Goal: Task Accomplishment & Management: Manage account settings

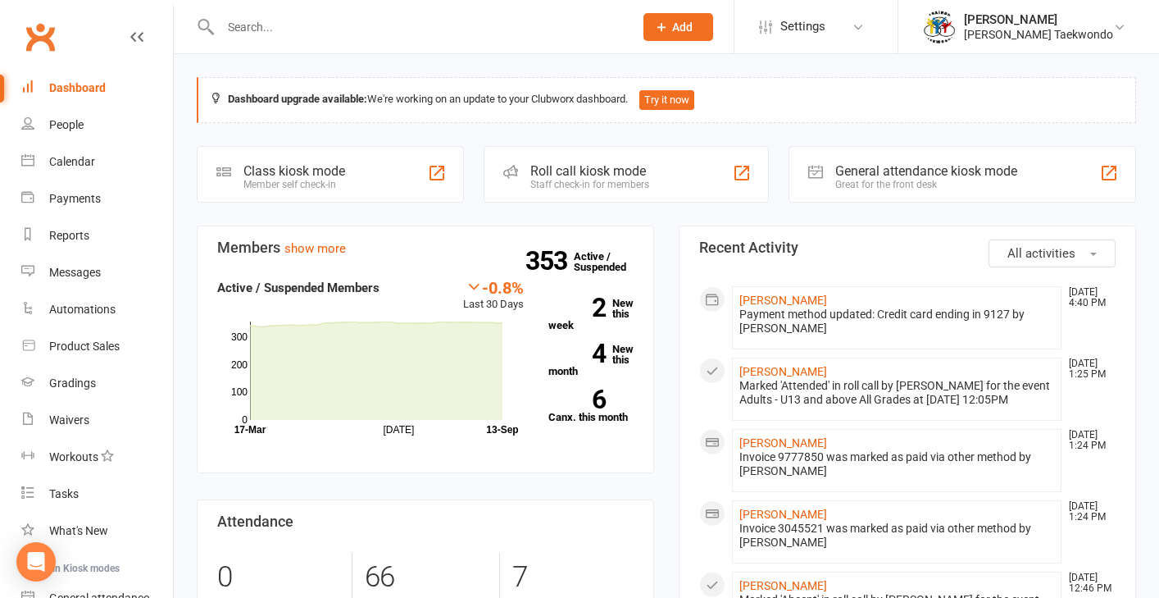
drag, startPoint x: 89, startPoint y: 199, endPoint x: 412, endPoint y: 92, distance: 341.1
click at [89, 199] on div "Payments" at bounding box center [75, 198] width 52 height 13
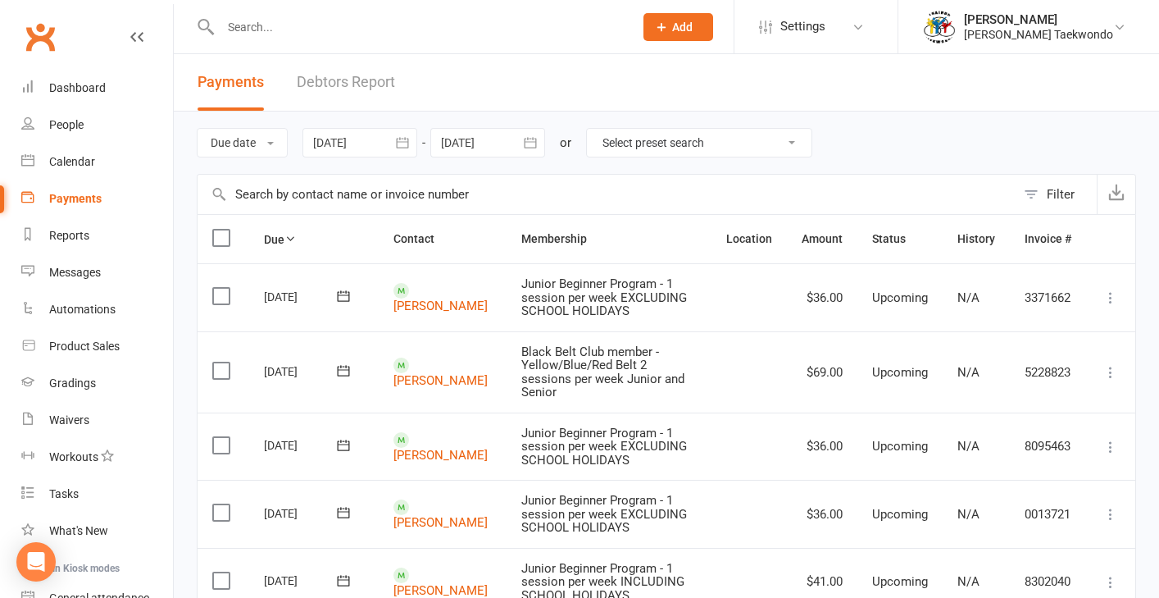
click at [366, 84] on link "Debtors Report" at bounding box center [346, 82] width 98 height 57
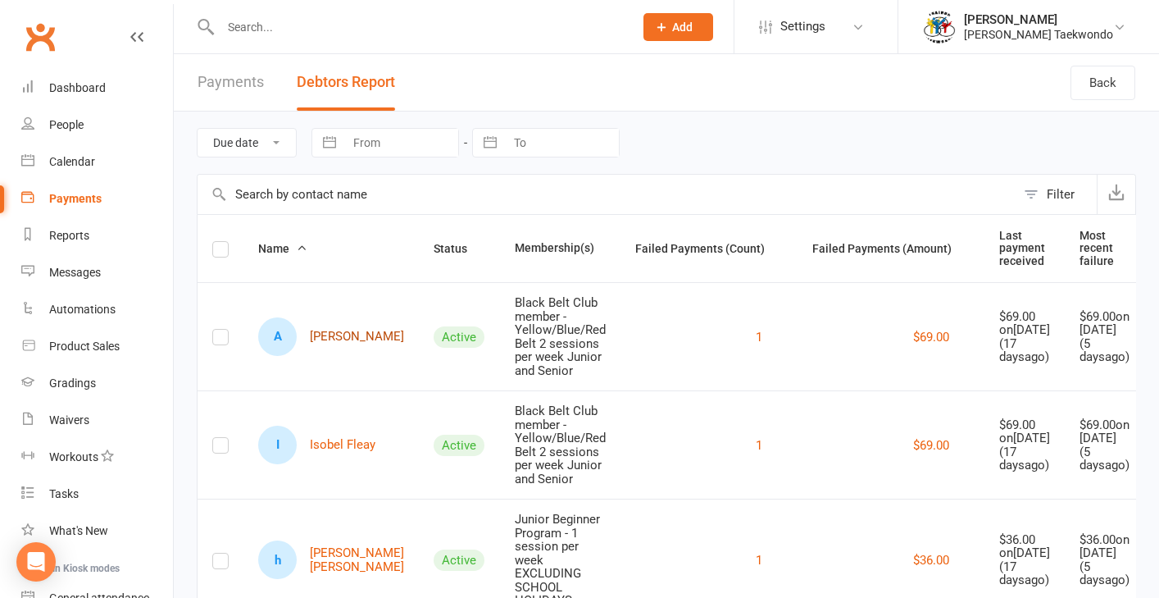
click at [331, 341] on link "A [PERSON_NAME]" at bounding box center [331, 336] width 146 height 39
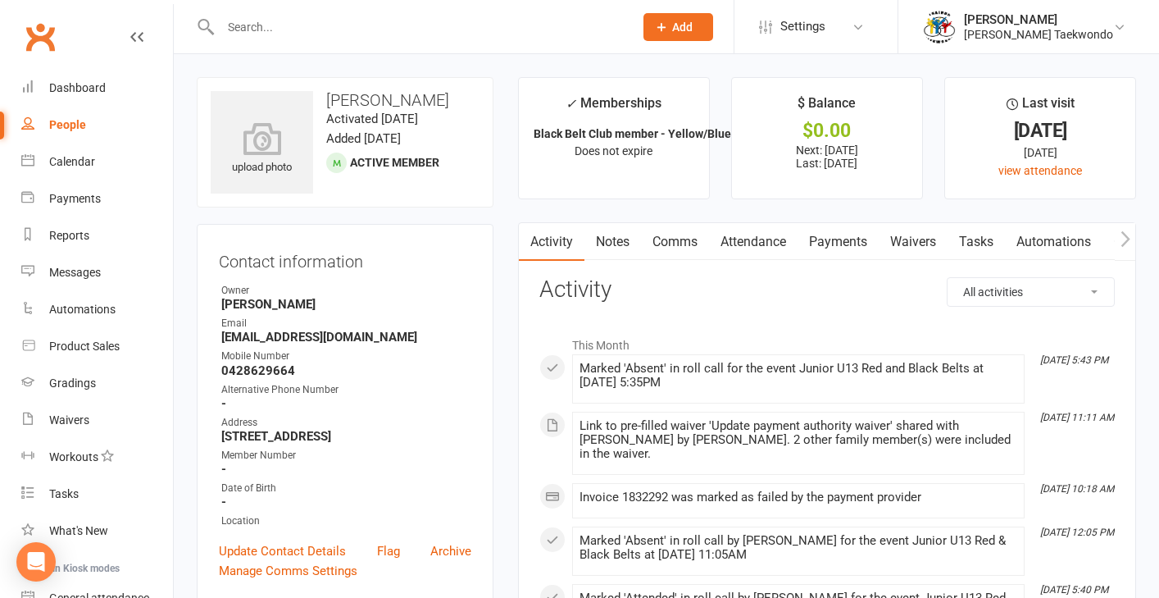
click at [836, 241] on link "Payments" at bounding box center [838, 242] width 81 height 38
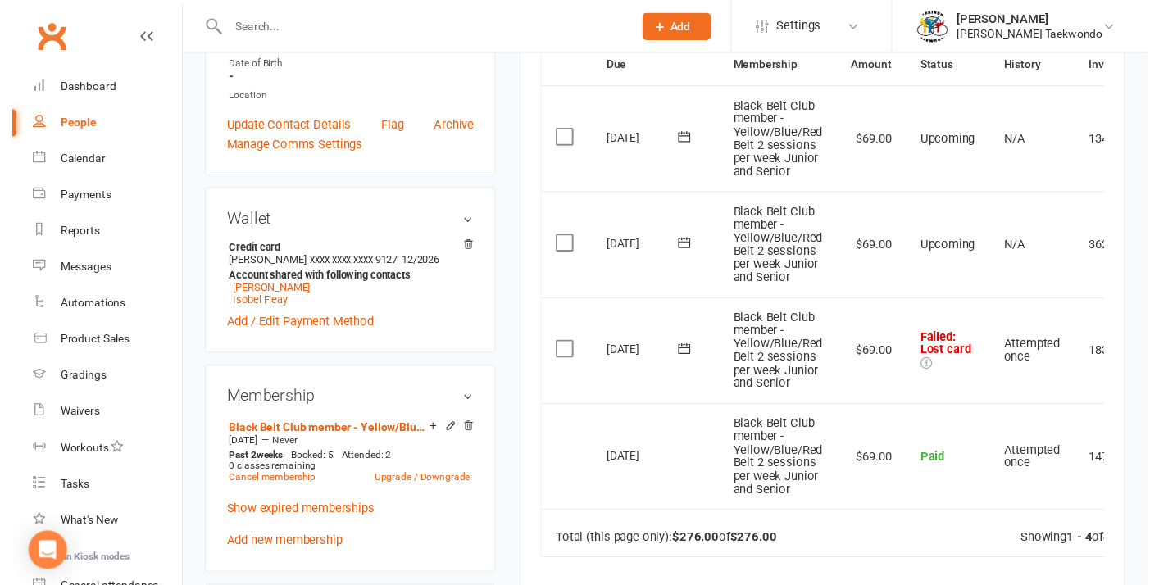
scroll to position [432, 0]
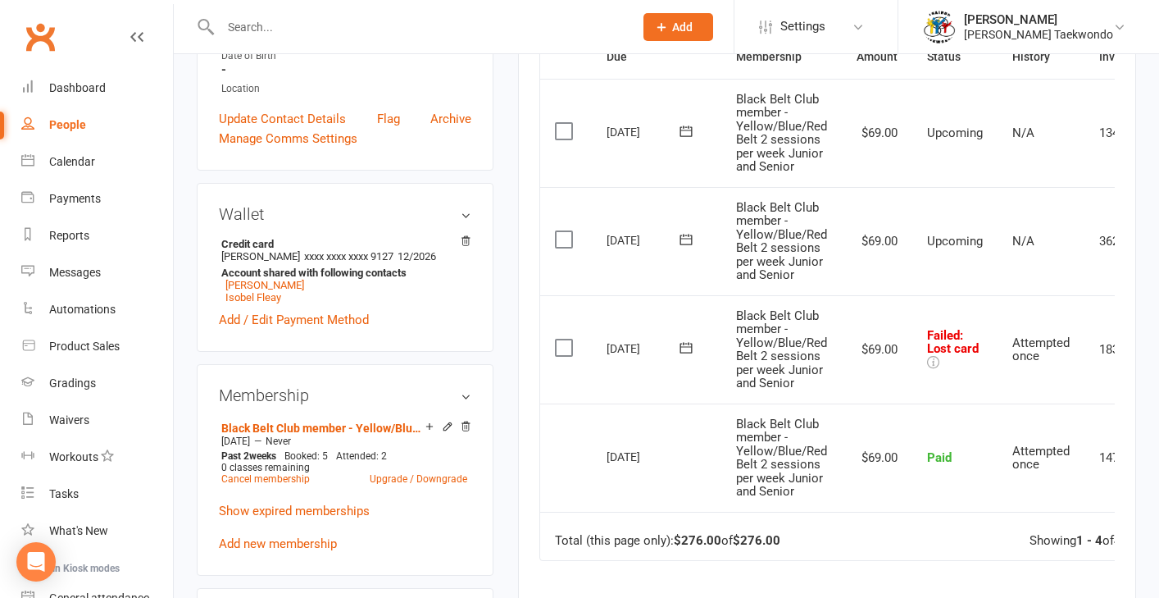
click at [563, 339] on label at bounding box center [566, 347] width 22 height 16
click at [563, 339] on input "checkbox" at bounding box center [560, 339] width 11 height 0
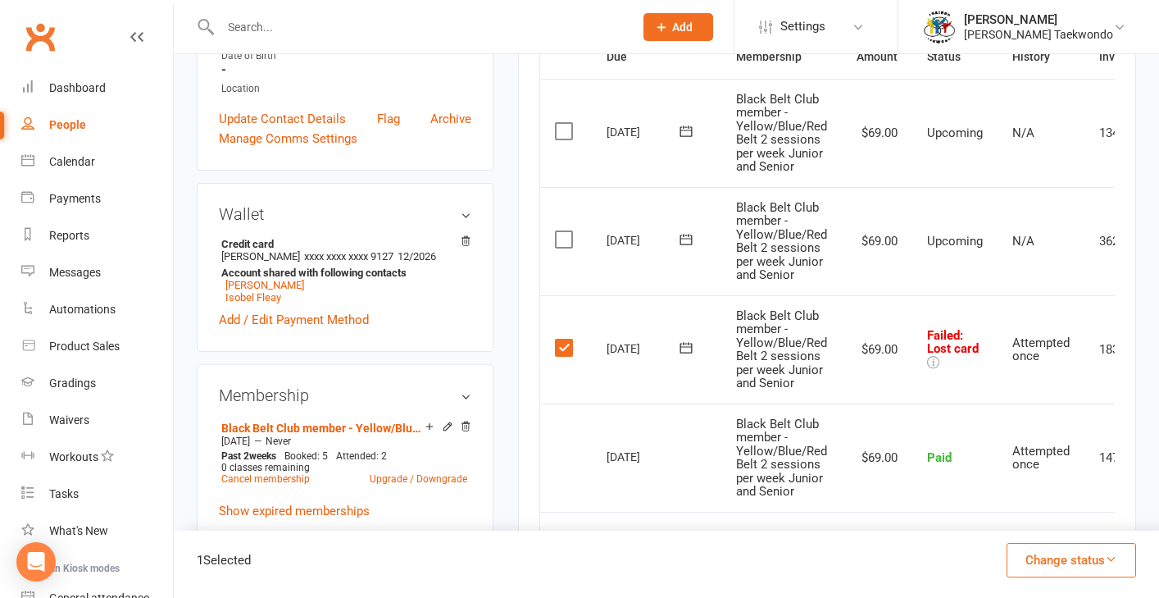
click at [961, 555] on icon "button" at bounding box center [1111, 558] width 12 height 12
click at [961, 489] on link "Paid (Other)" at bounding box center [1054, 482] width 162 height 33
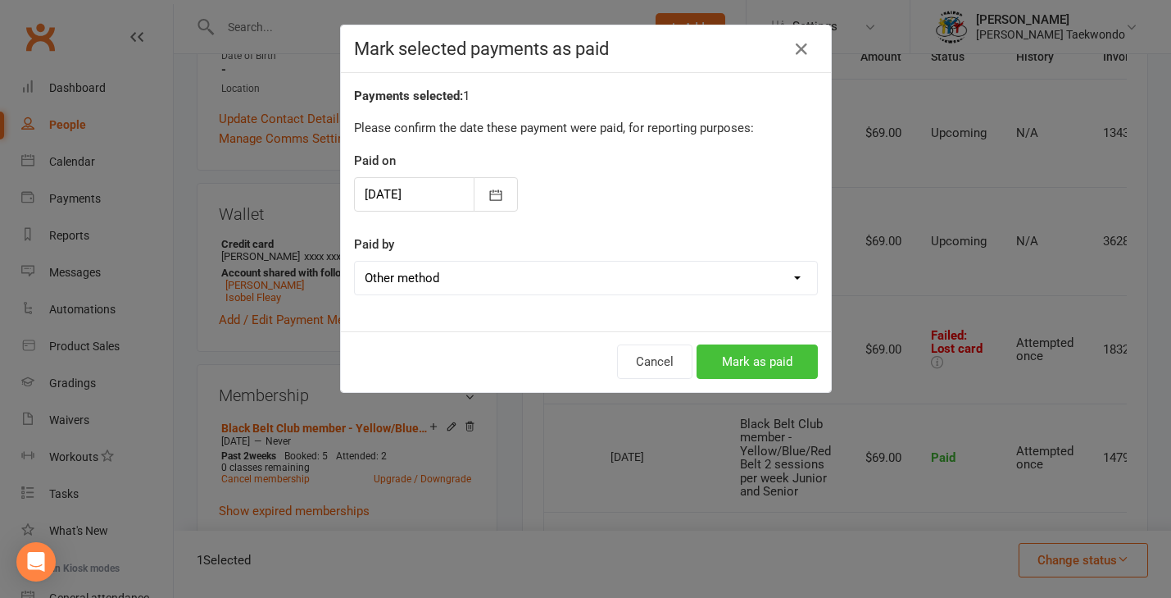
click at [755, 372] on button "Mark as paid" at bounding box center [757, 361] width 121 height 34
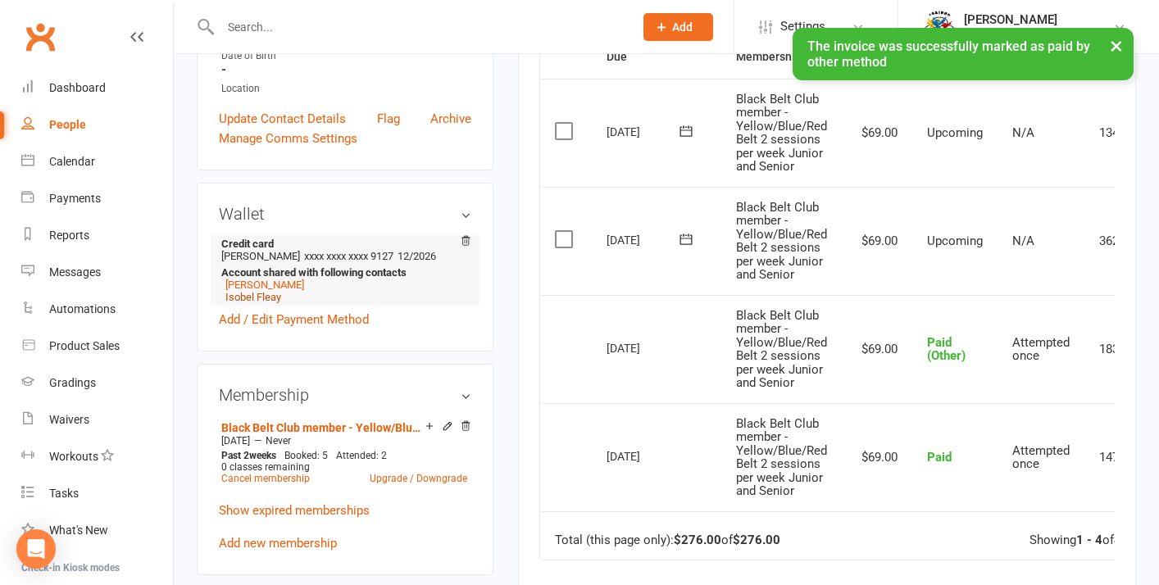
click at [276, 303] on link "Isobel Fleay" at bounding box center [253, 297] width 56 height 12
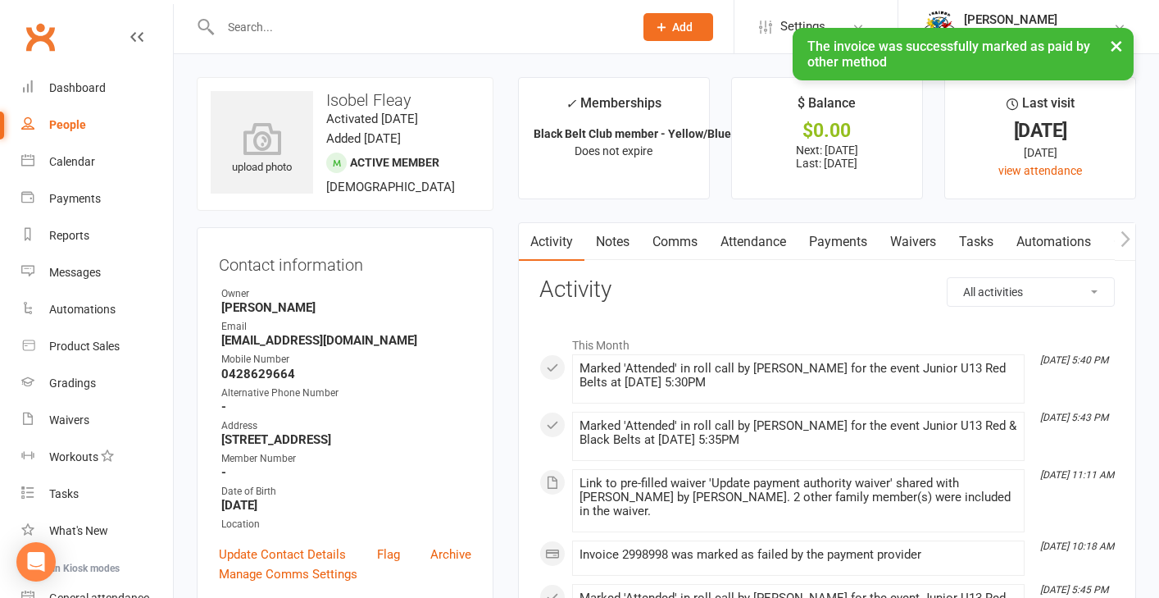
click at [848, 242] on link "Payments" at bounding box center [838, 242] width 81 height 38
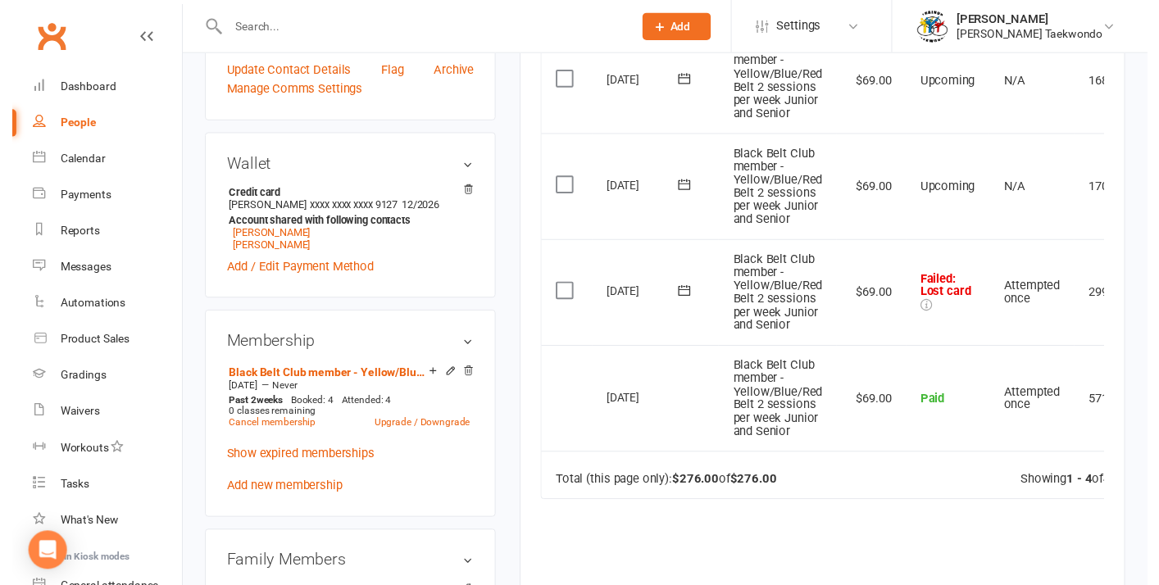
scroll to position [511, 0]
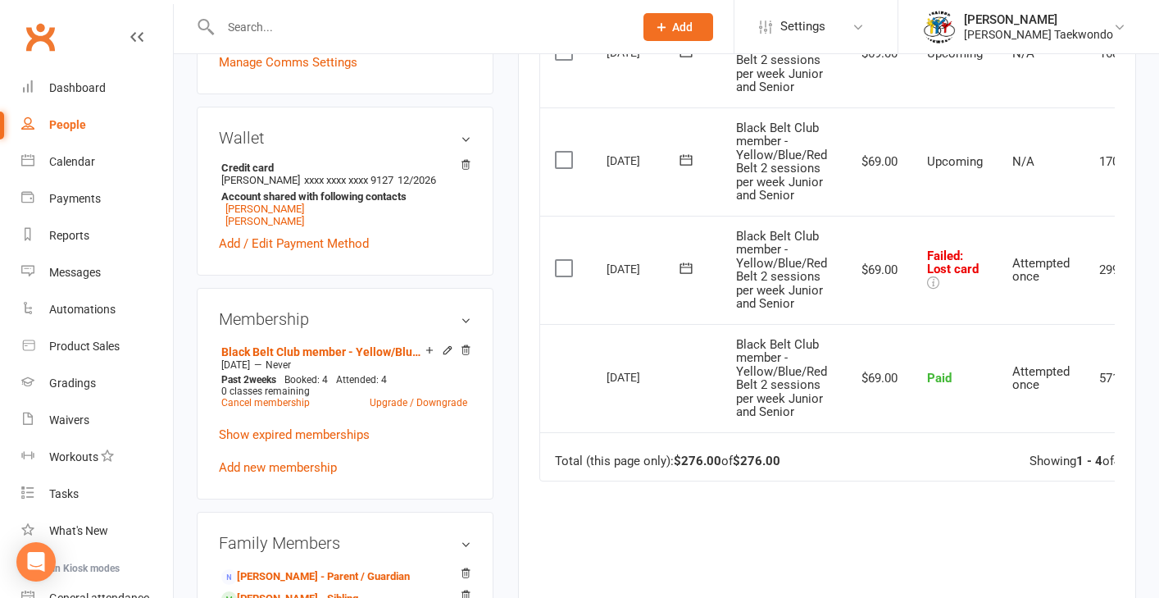
click at [561, 260] on label at bounding box center [566, 268] width 22 height 16
click at [561, 260] on input "checkbox" at bounding box center [560, 260] width 11 height 0
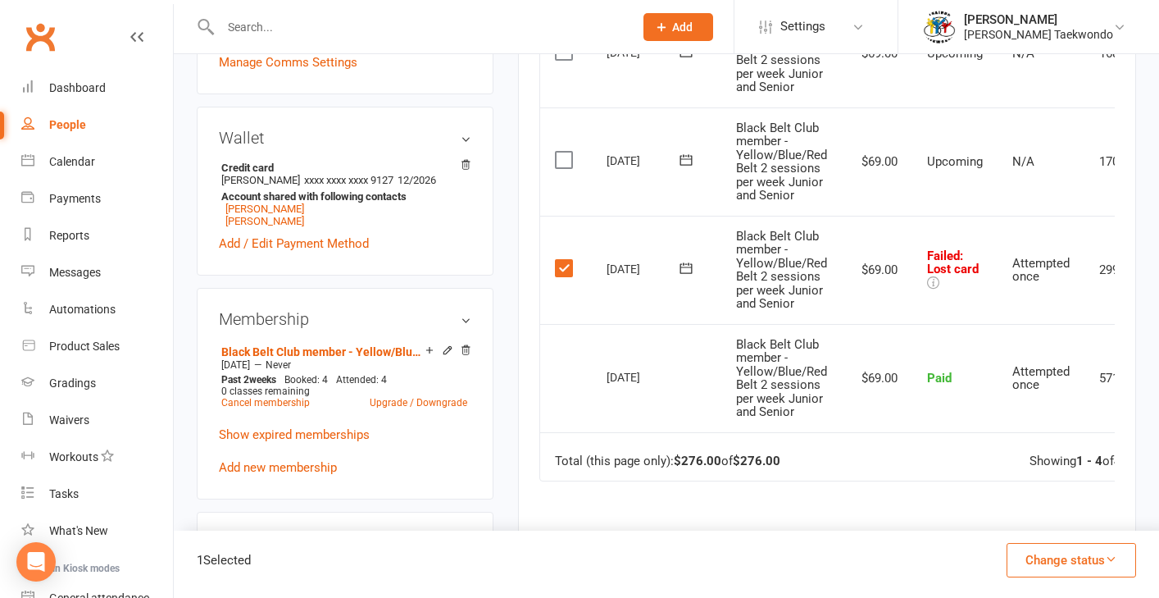
click at [961, 556] on button "Change status" at bounding box center [1072, 560] width 130 height 34
click at [961, 484] on link "Paid (Other)" at bounding box center [1054, 482] width 162 height 33
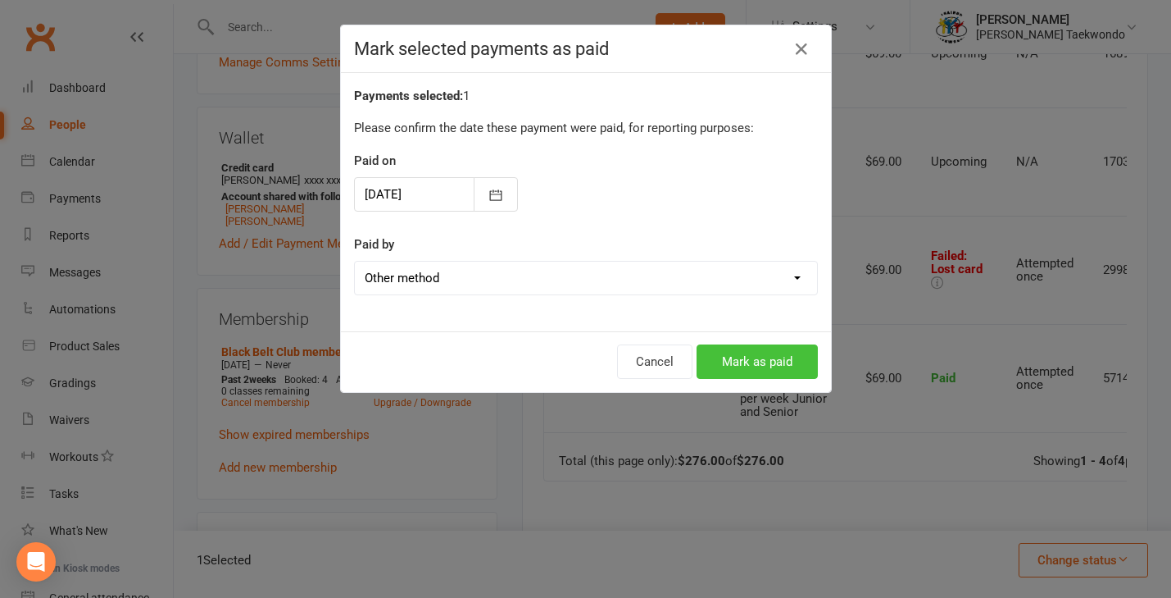
click at [756, 373] on button "Mark as paid" at bounding box center [757, 361] width 121 height 34
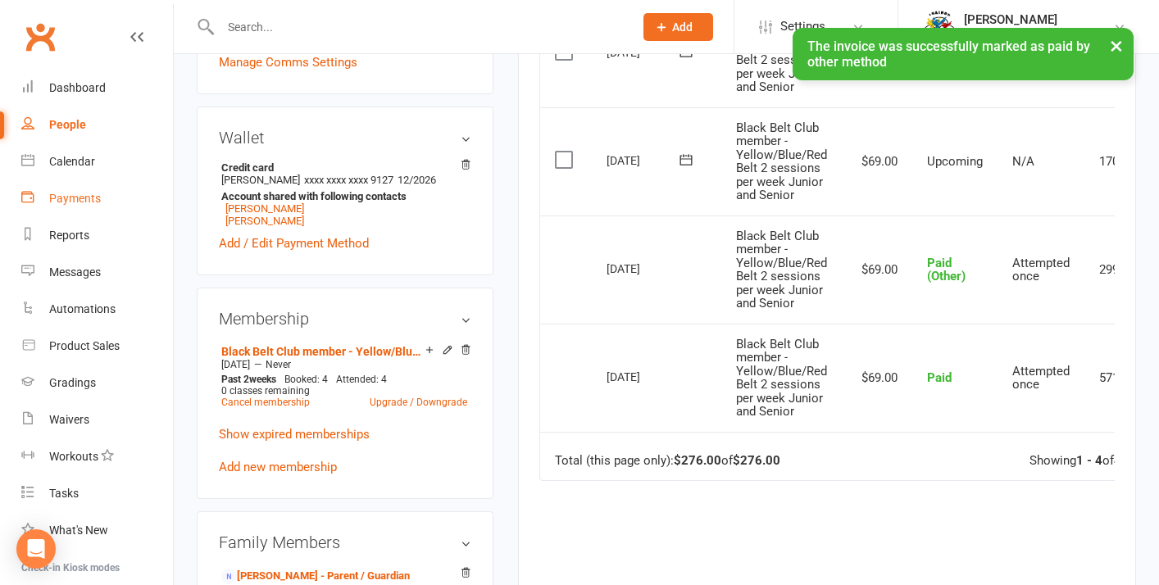
click at [73, 200] on div "Payments" at bounding box center [75, 198] width 52 height 13
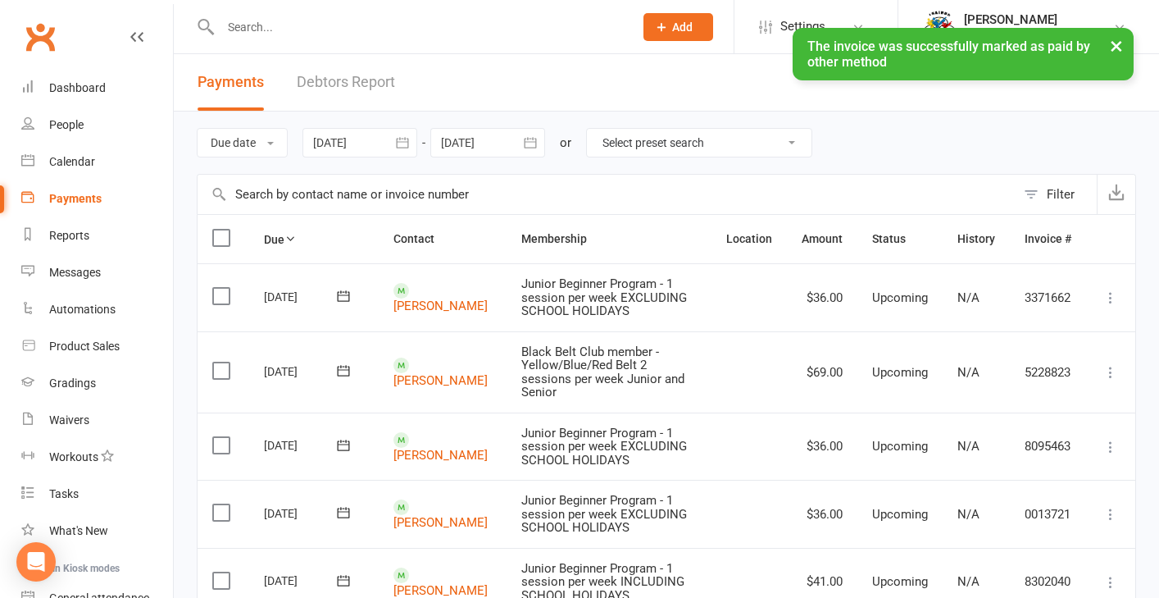
click at [367, 86] on link "Debtors Report" at bounding box center [346, 82] width 98 height 57
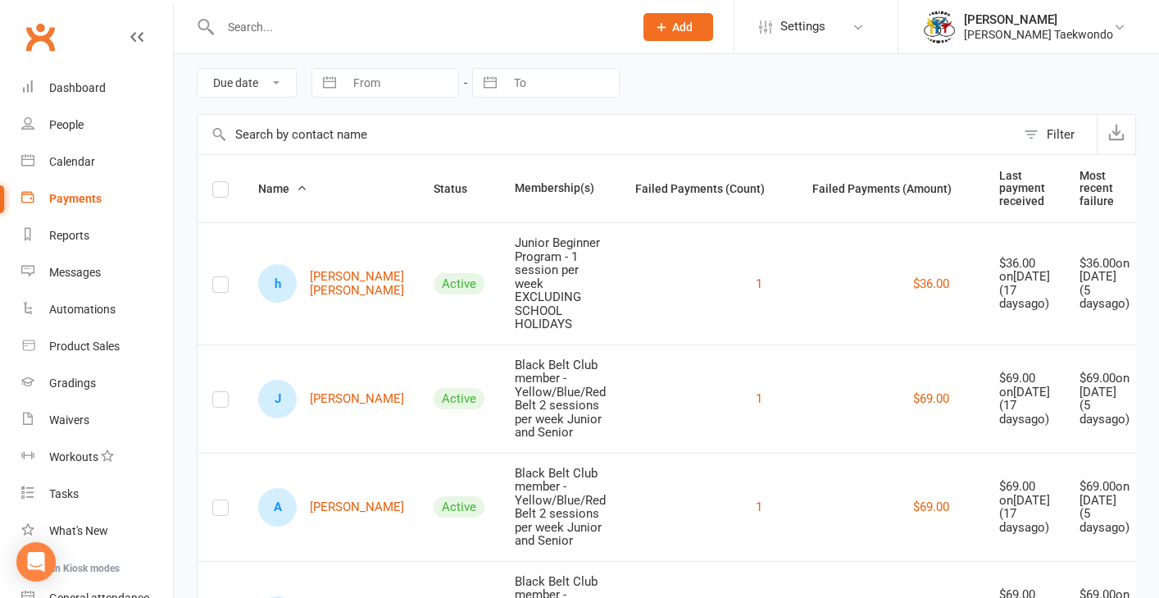
scroll to position [58, 0]
click at [68, 84] on div "Dashboard" at bounding box center [77, 87] width 57 height 13
